Goal: Information Seeking & Learning: Understand process/instructions

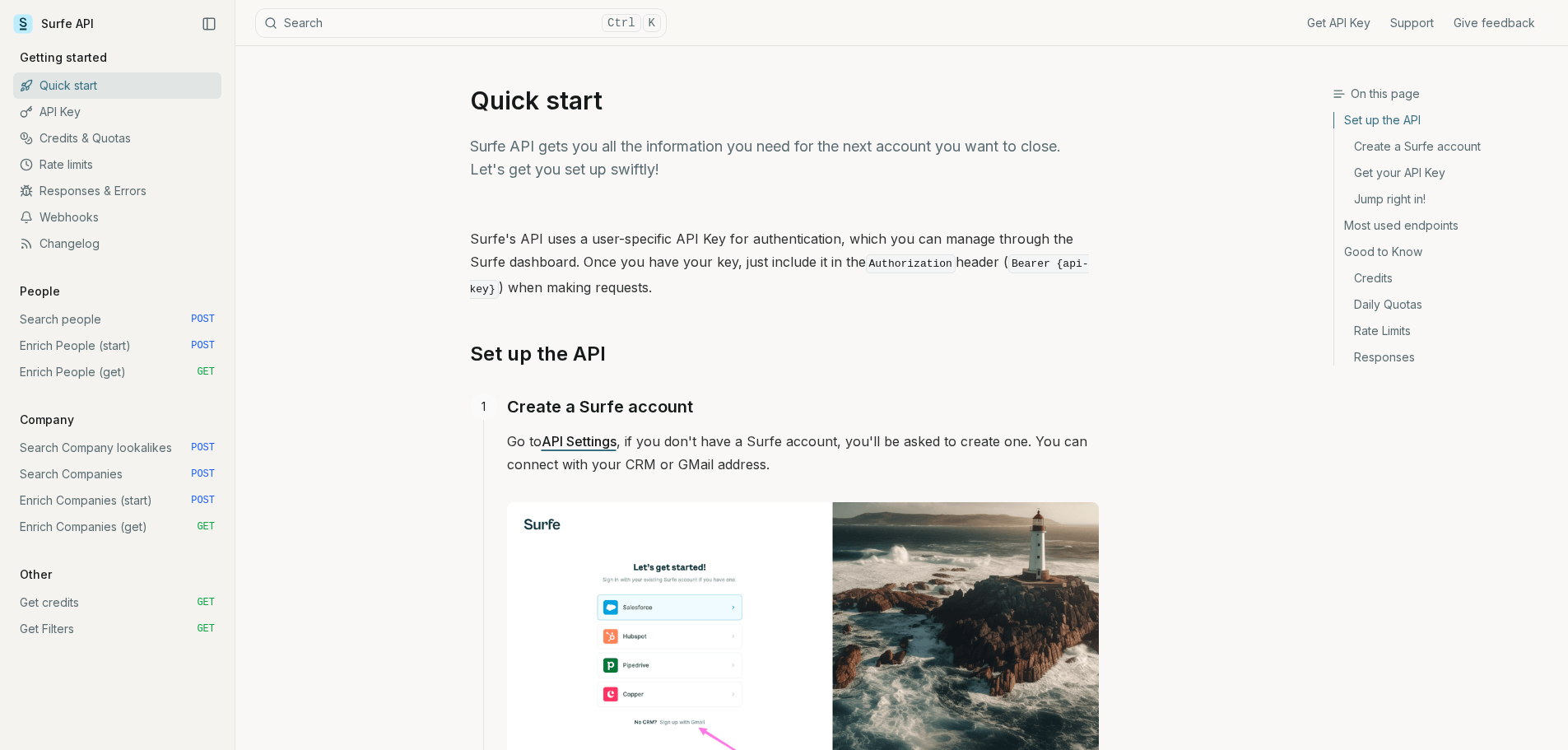
click at [64, 25] on link "Surfe API" at bounding box center [53, 24] width 81 height 25
click at [82, 28] on link "Surfe API" at bounding box center [53, 24] width 81 height 25
click at [35, 22] on link "Surfe API" at bounding box center [53, 24] width 81 height 25
click at [25, 21] on icon at bounding box center [23, 24] width 20 height 20
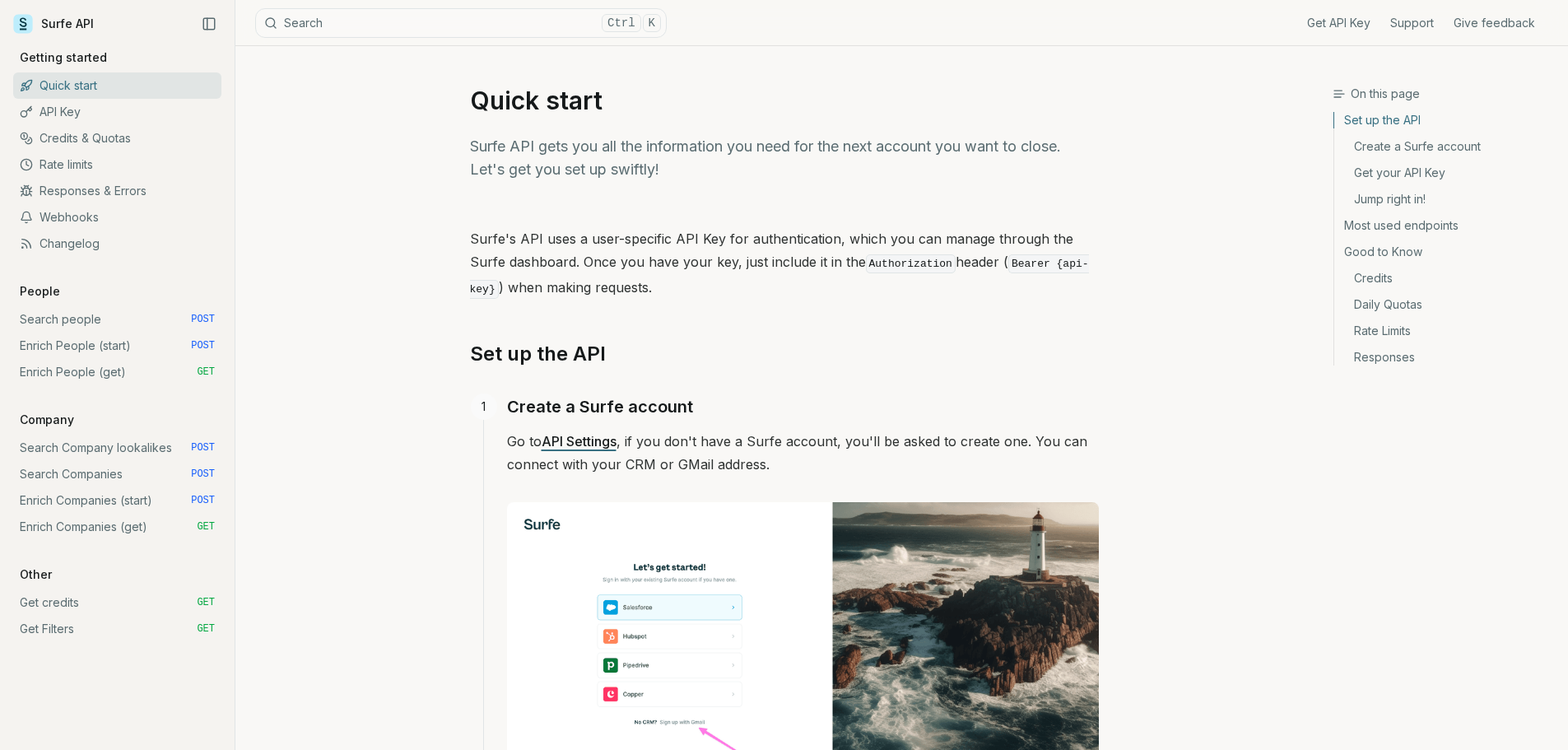
click at [88, 23] on link "Surfe API" at bounding box center [53, 24] width 81 height 25
